Goal: Task Accomplishment & Management: Manage account settings

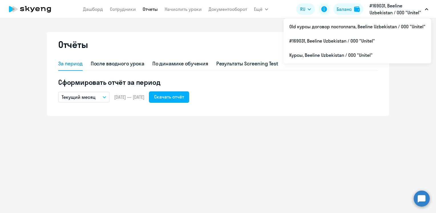
click at [101, 96] on button "Текущий месяц" at bounding box center [83, 97] width 51 height 11
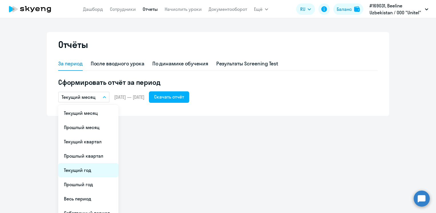
scroll to position [8, 0]
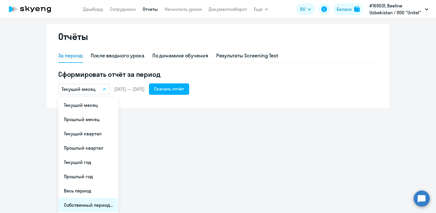
click at [87, 205] on li "Собственный период..." at bounding box center [88, 205] width 60 height 14
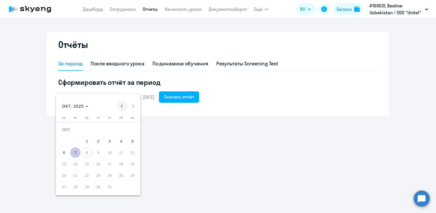
click at [123, 107] on span "Previous month" at bounding box center [121, 105] width 11 height 11
click at [123, 108] on span "Previous month" at bounding box center [121, 105] width 11 height 11
click at [77, 141] on span "1" at bounding box center [75, 141] width 10 height 10
click at [134, 107] on span "Next month" at bounding box center [133, 105] width 11 height 11
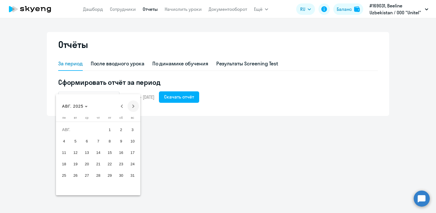
click at [134, 107] on span "Next month" at bounding box center [133, 105] width 11 height 11
click at [122, 108] on span "Previous month" at bounding box center [121, 105] width 11 height 11
click at [78, 187] on span "30" at bounding box center [75, 187] width 10 height 10
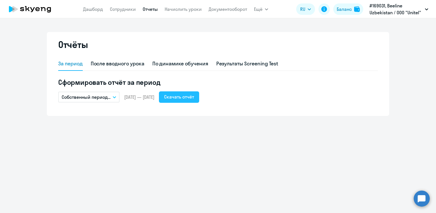
click at [198, 102] on button "Скачать отчёт" at bounding box center [179, 96] width 40 height 11
